Goal: Transaction & Acquisition: Purchase product/service

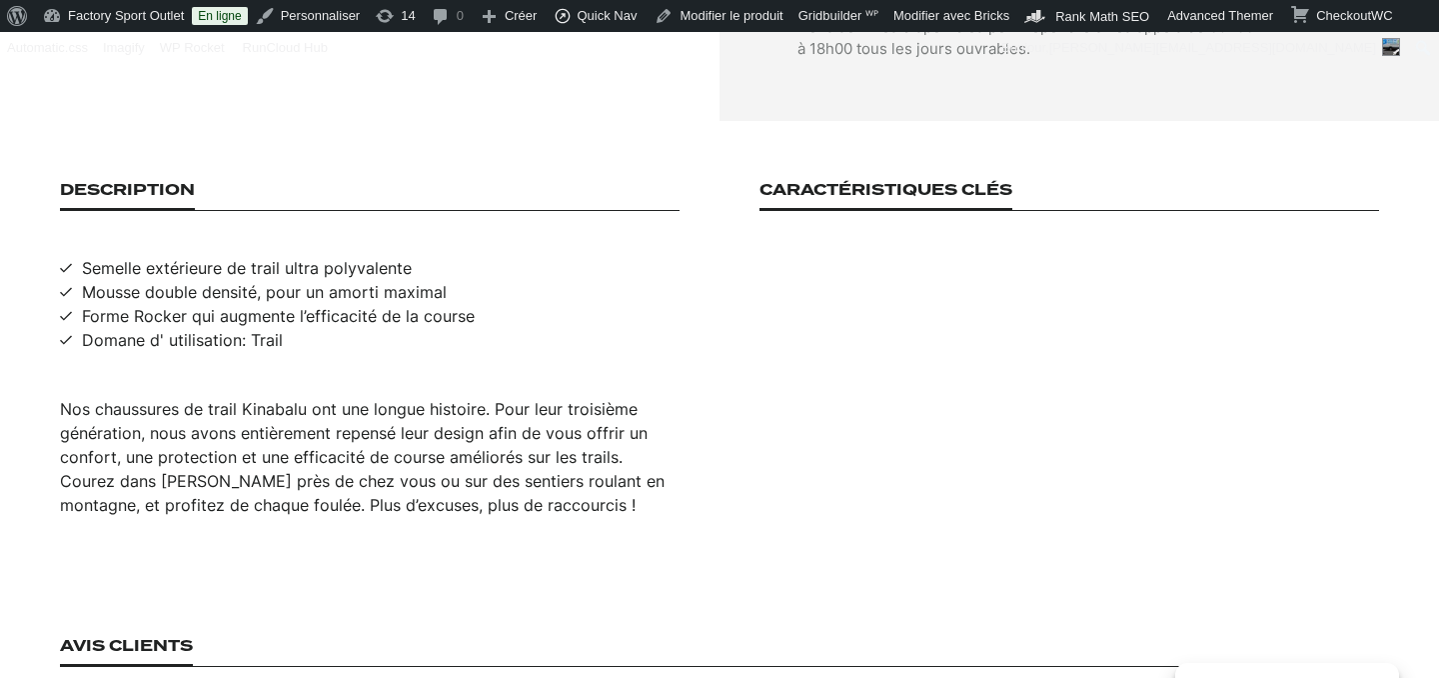
scroll to position [1284, 0]
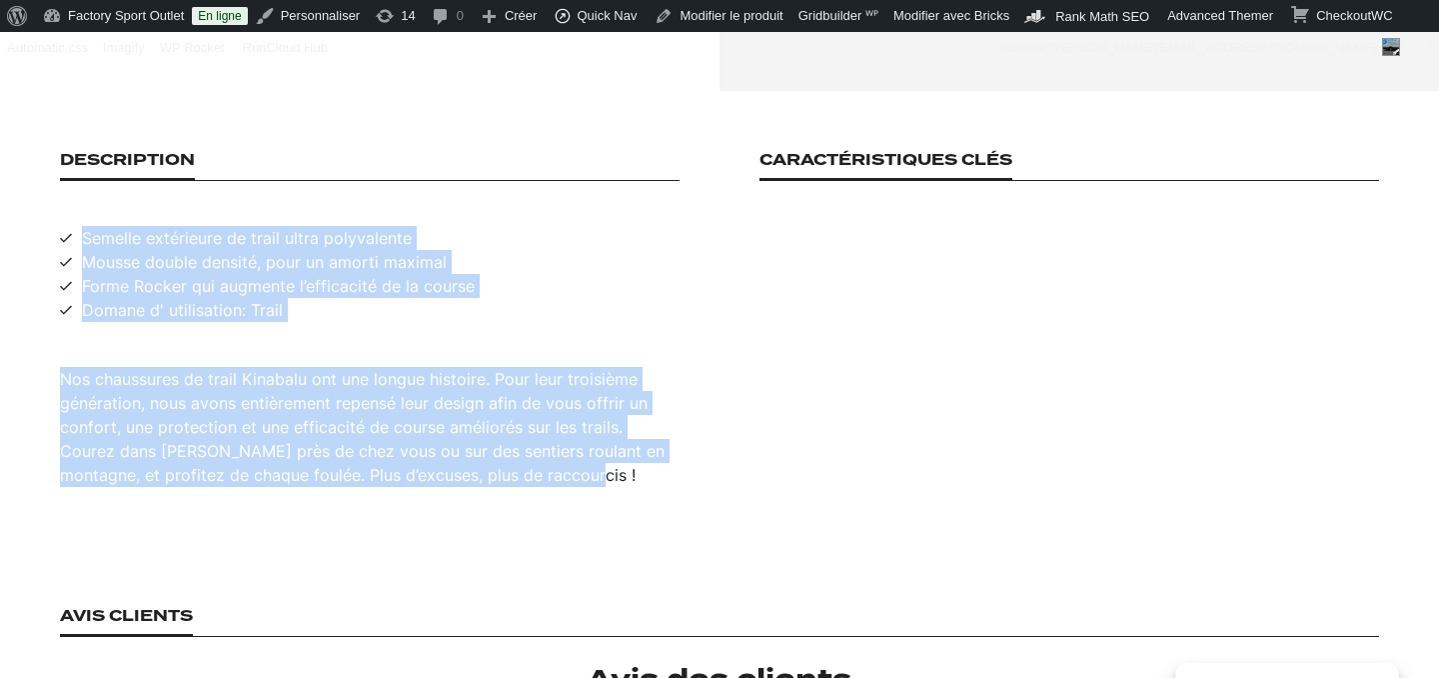
drag, startPoint x: 85, startPoint y: 184, endPoint x: 534, endPoint y: 427, distance: 510.2
click at [550, 442] on section "Description Semelle extérieure de trail ultra polyvalente Mousse double densité…" at bounding box center [719, 319] width 1439 height 456
copy div "Semelle extérieure de trail ultra polyvalente Mousse double densité, pour un am…"
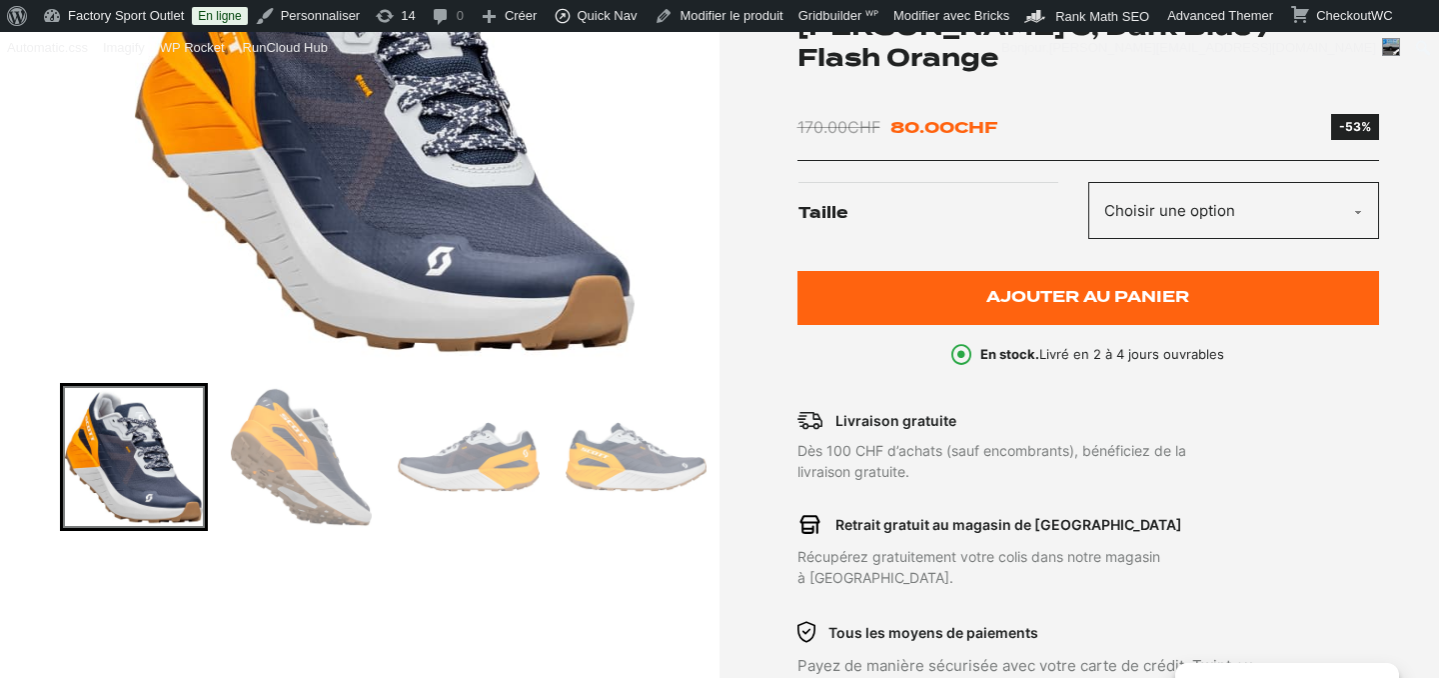
scroll to position [458, 0]
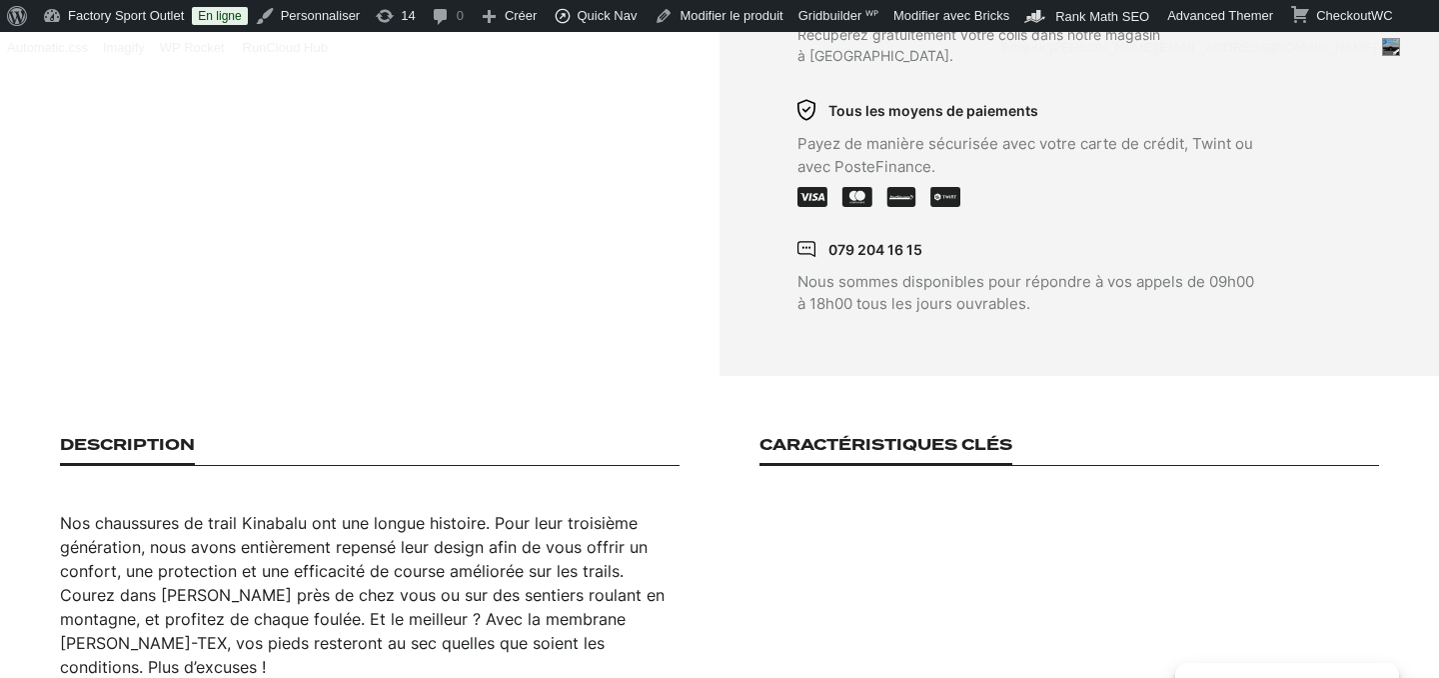
scroll to position [1002, 0]
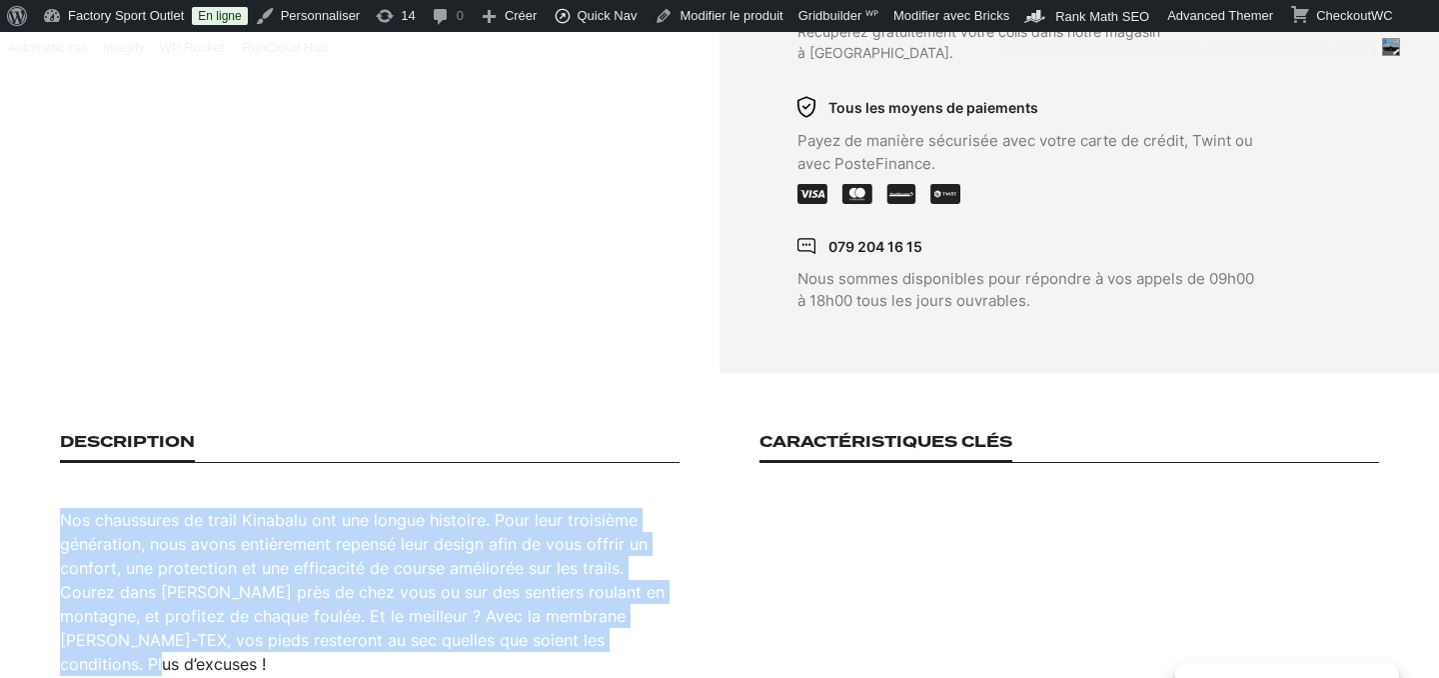
drag, startPoint x: 63, startPoint y: 465, endPoint x: 655, endPoint y: 602, distance: 607.3
click at [655, 602] on section "Description Nos chaussures de trail Kinabalu ont une longue histoire. Pour leur…" at bounding box center [719, 554] width 1439 height 363
copy div "Nos chaussures de trail Kinabalu ont une longue histoire. Pour leur troisième g…"
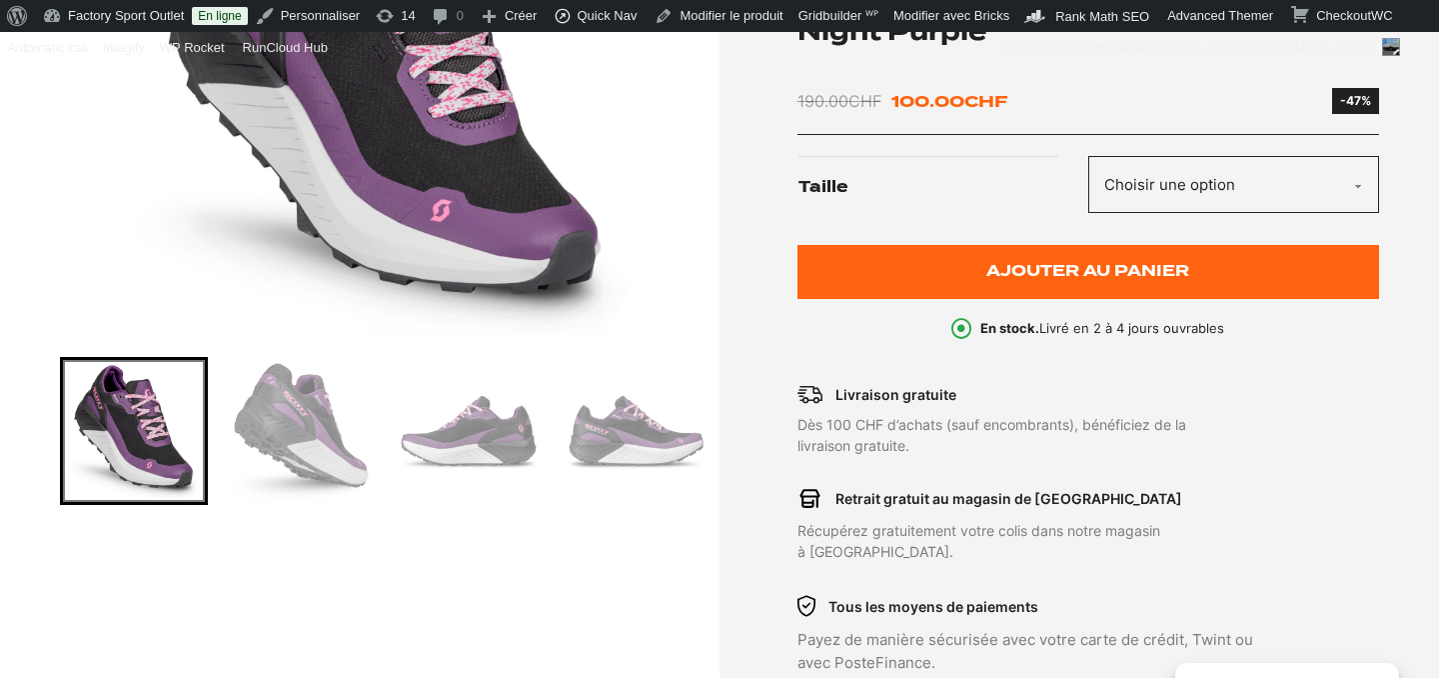
scroll to position [0, 0]
